Goal: Download file/media

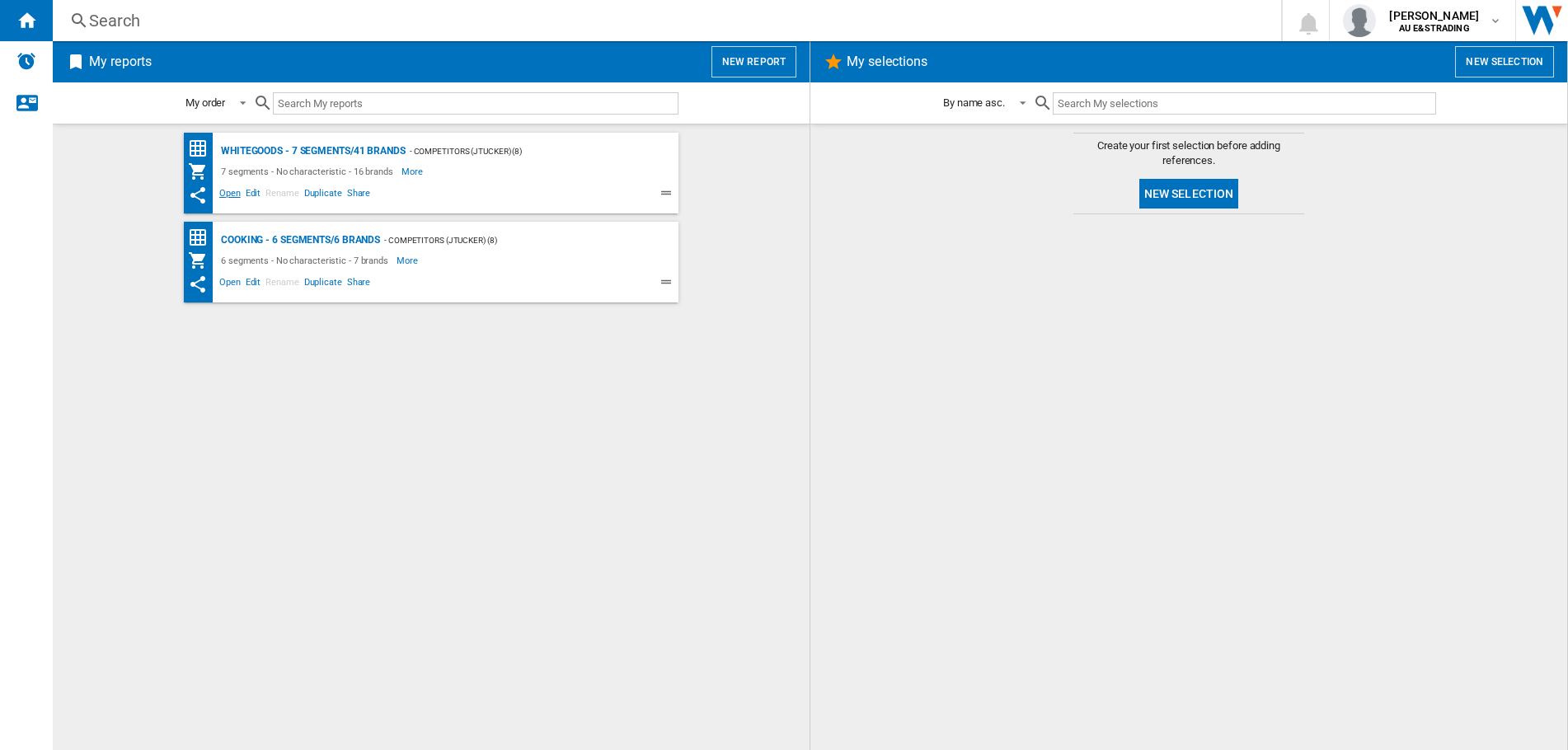
click at [229, 194] on span "Open" at bounding box center [230, 195] width 27 height 20
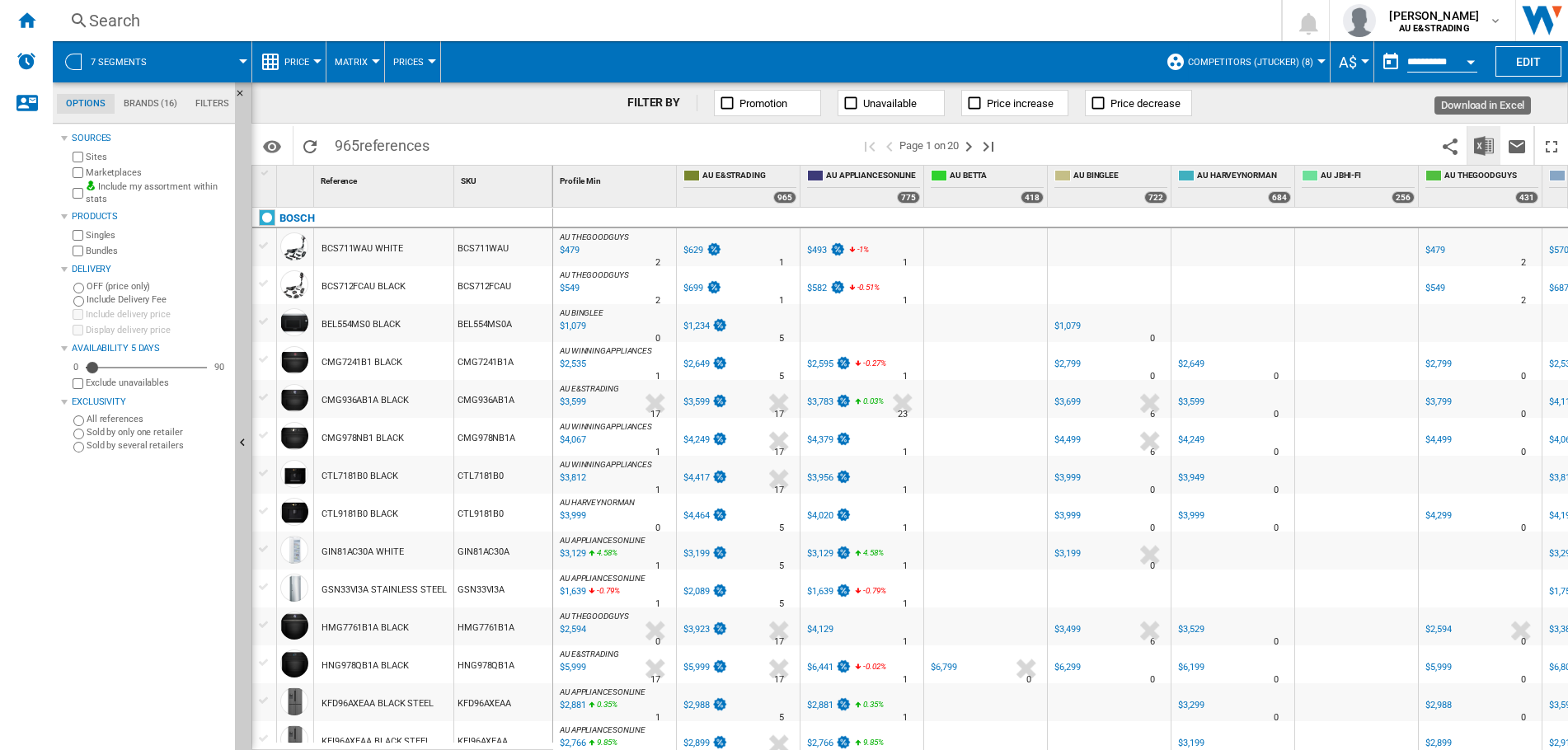
click at [1482, 148] on img "Download in Excel" at bounding box center [1484, 146] width 20 height 20
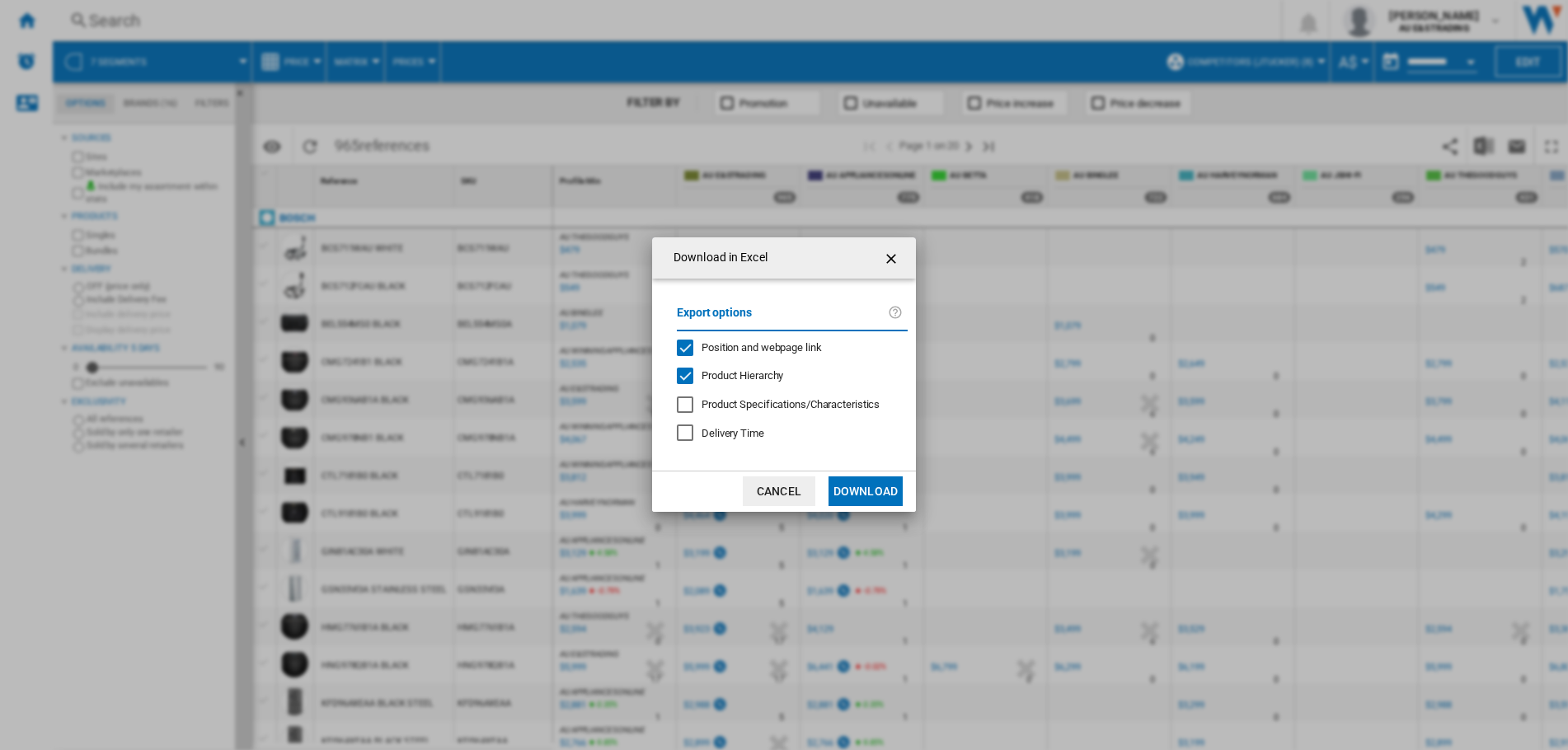
click at [686, 347] on div "Position and webpage link" at bounding box center [686, 348] width 17 height 17
click at [858, 489] on button "Download" at bounding box center [865, 492] width 74 height 30
